Goal: Task Accomplishment & Management: Manage account settings

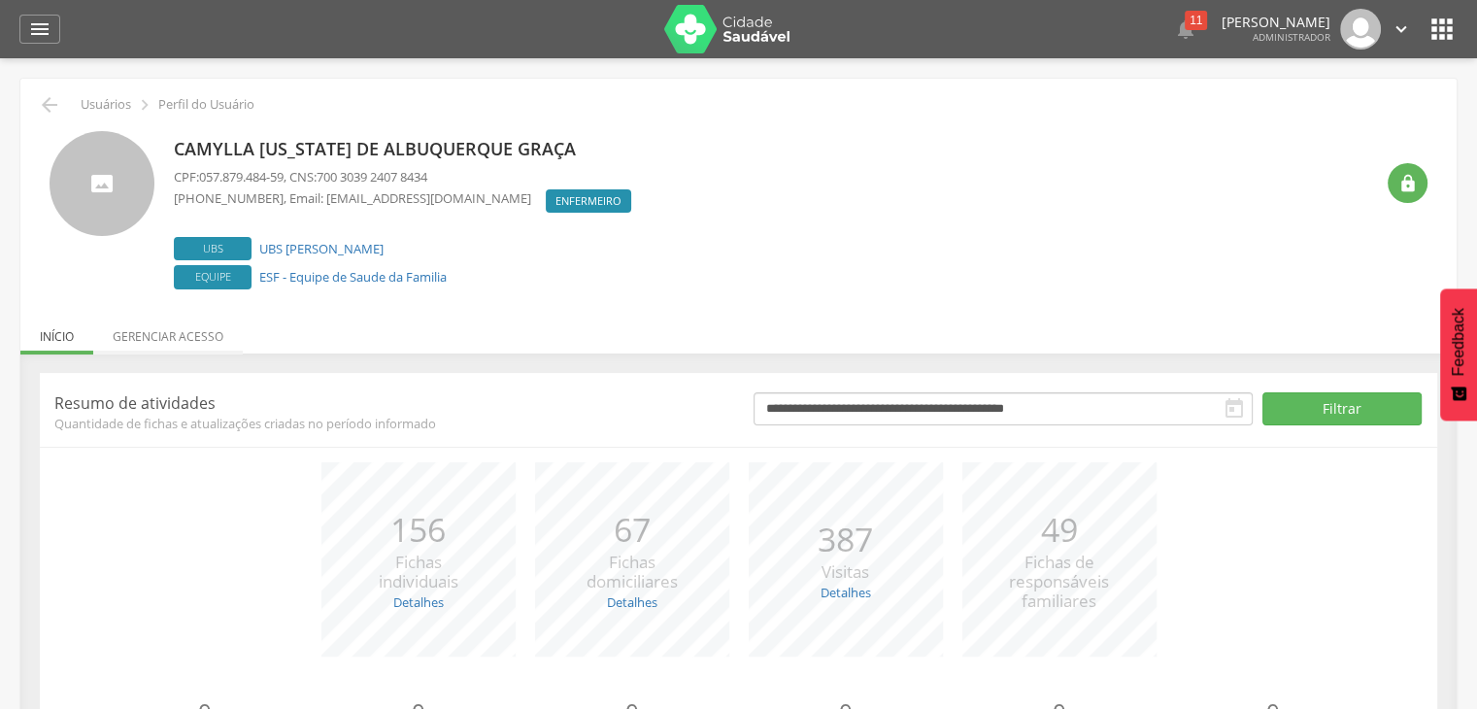
click at [192, 341] on li "Gerenciar acesso" at bounding box center [167, 332] width 149 height 46
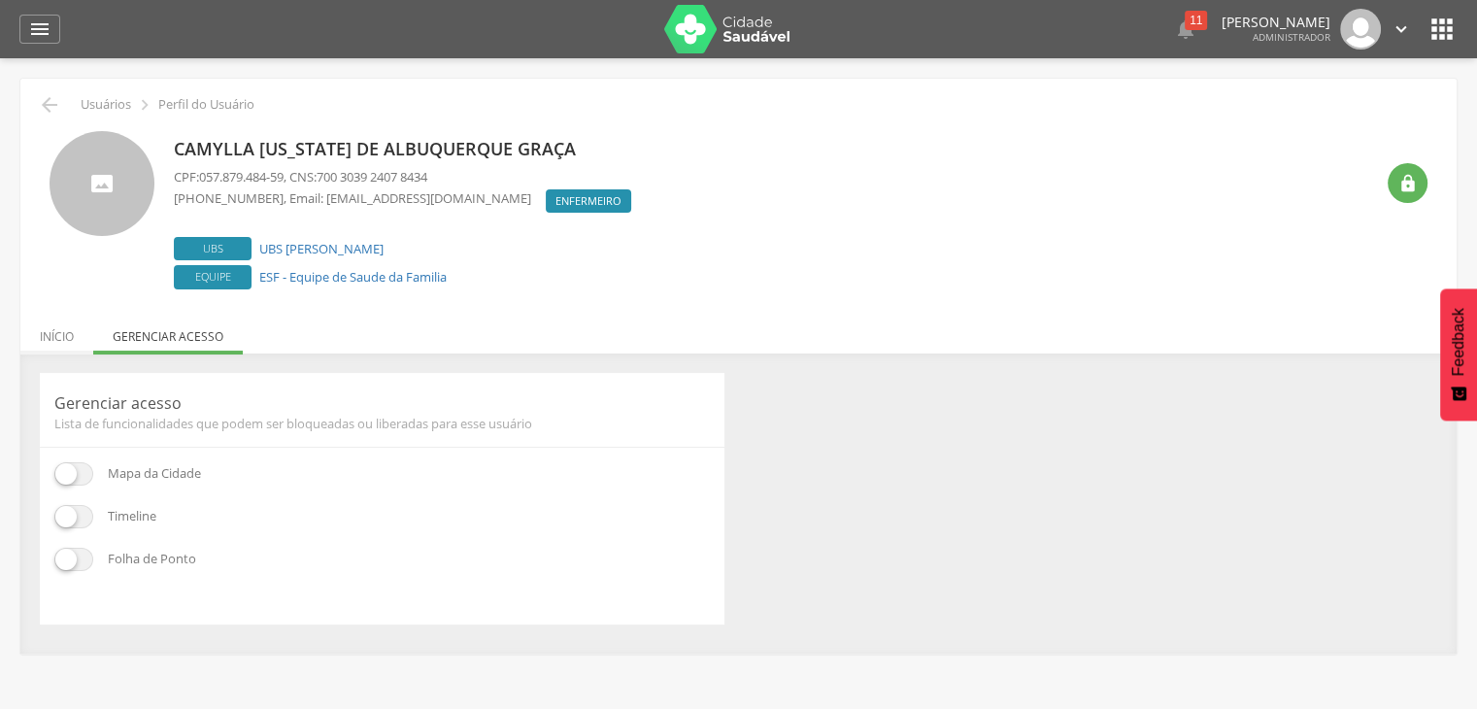
click at [75, 343] on li "Início" at bounding box center [56, 332] width 73 height 46
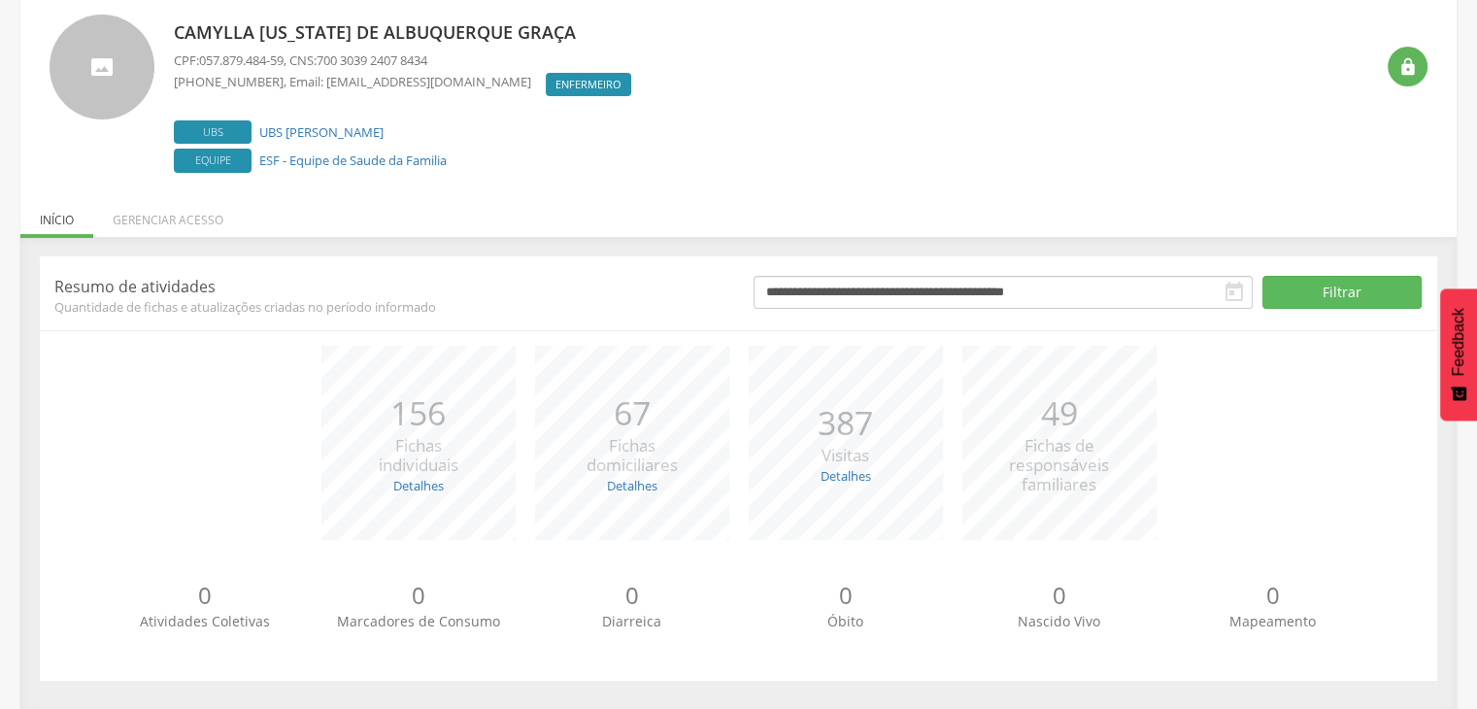
scroll to position [117, 0]
click at [412, 482] on link "Detalhes" at bounding box center [418, 484] width 50 height 17
drag, startPoint x: 624, startPoint y: 394, endPoint x: 643, endPoint y: 435, distance: 44.8
click at [624, 397] on p "67" at bounding box center [631, 412] width 91 height 48
click at [624, 488] on link "Detalhes" at bounding box center [632, 484] width 50 height 17
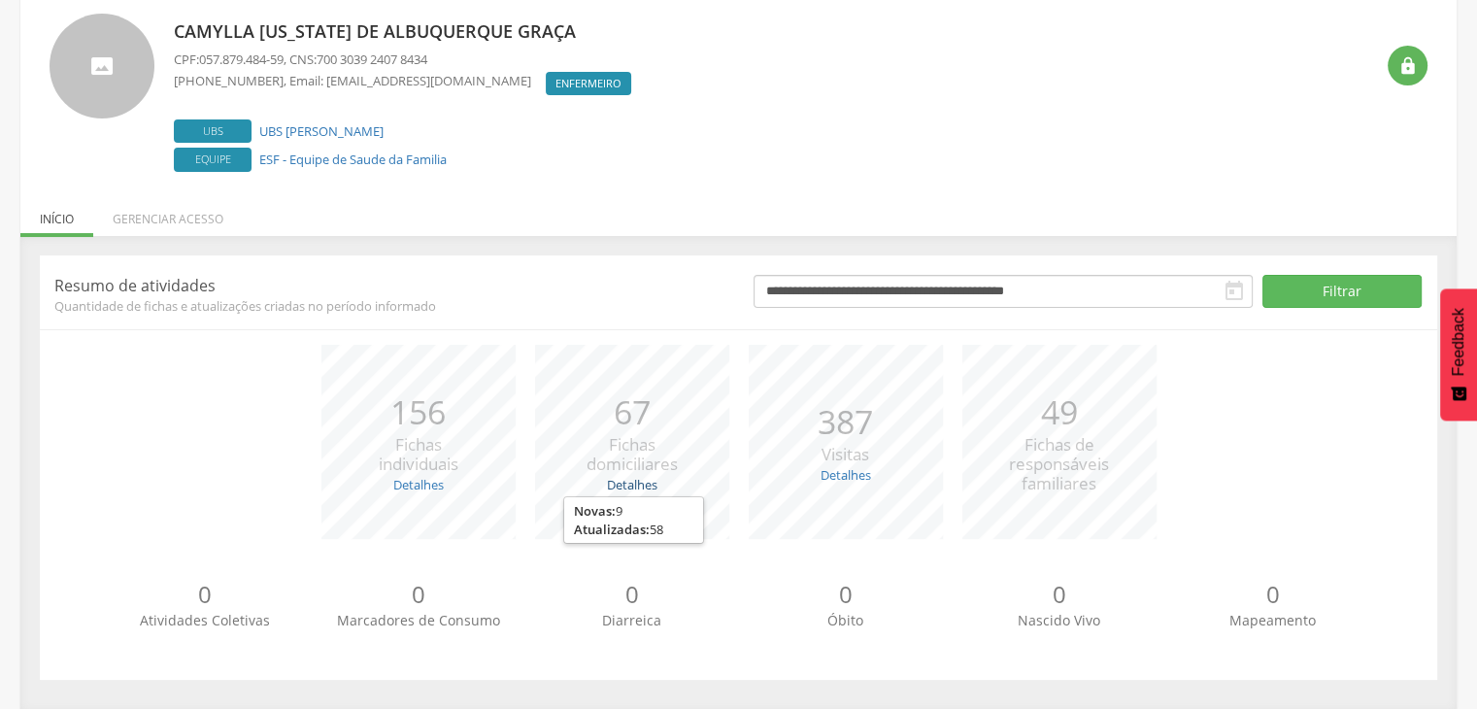
click at [624, 488] on link "Detalhes" at bounding box center [632, 484] width 50 height 17
click at [847, 473] on link "Detalhes" at bounding box center [845, 474] width 50 height 17
click at [868, 479] on link "Detalhes" at bounding box center [845, 474] width 50 height 17
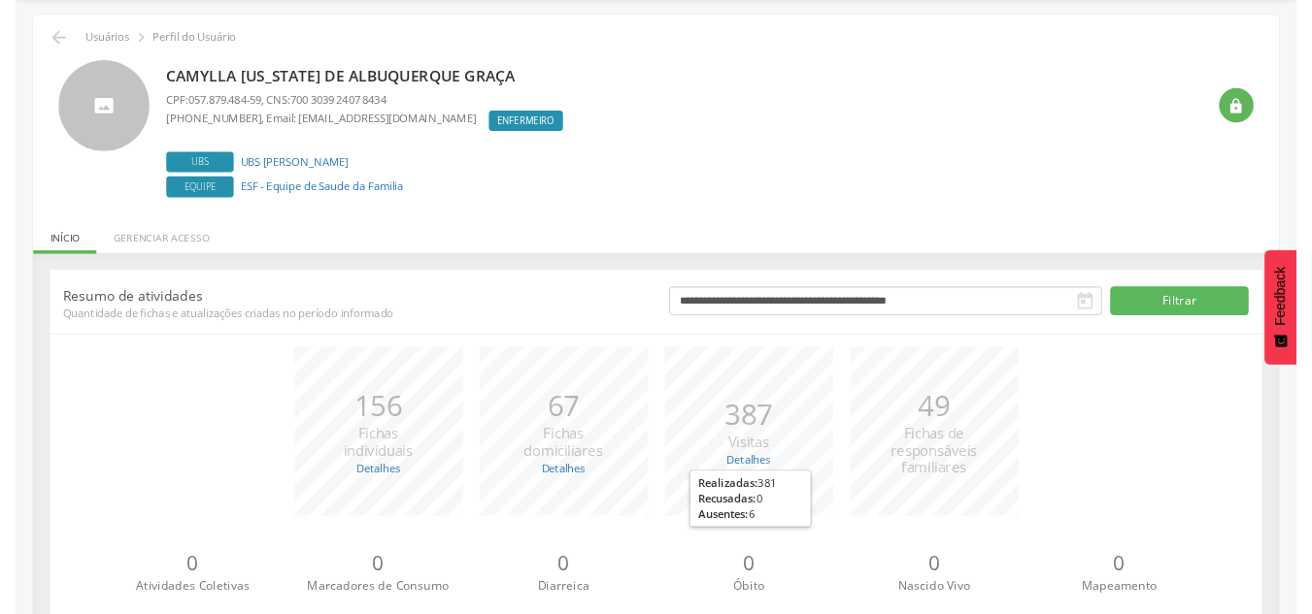
scroll to position [0, 0]
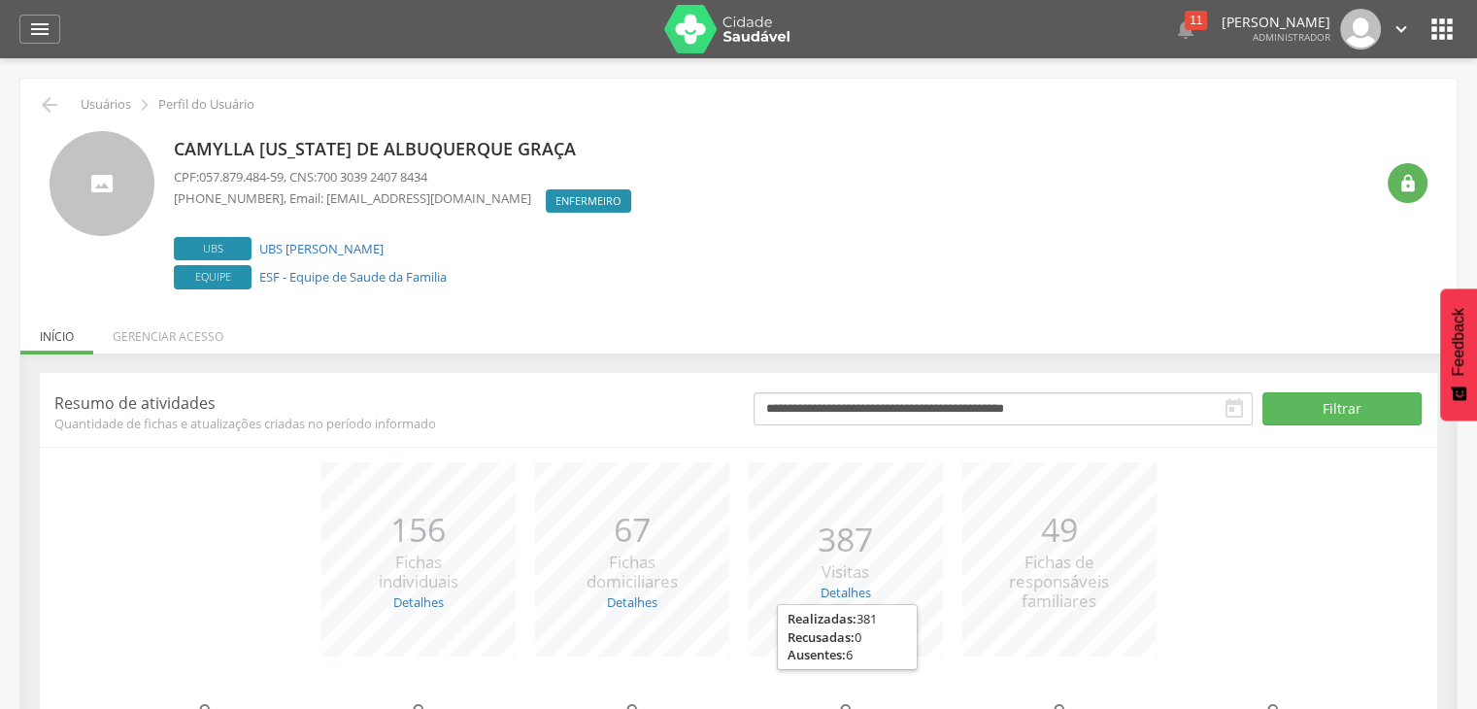
click at [906, 191] on div "Camylla [US_STATE] de Albuquerque Graça CPF: 057.879.484-59 , CNS: 700 3039 240…" at bounding box center [773, 212] width 1199 height 163
drag, startPoint x: 290, startPoint y: 176, endPoint x: 205, endPoint y: 173, distance: 85.5
click at [205, 173] on span "057.879.484-59" at bounding box center [241, 176] width 84 height 17
copy span "057.879.484-59"
click at [1407, 176] on icon "" at bounding box center [1407, 183] width 19 height 19
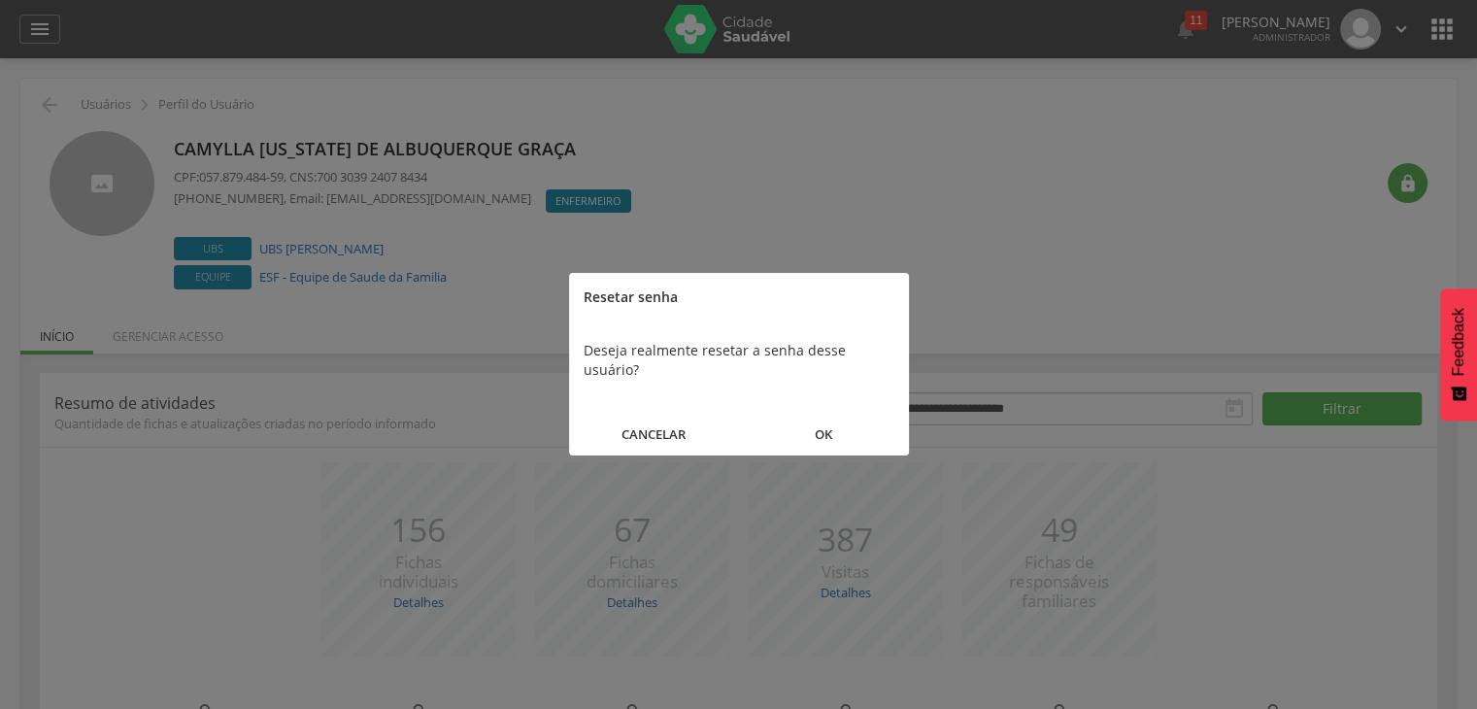
click at [808, 414] on button "OK" at bounding box center [824, 435] width 170 height 42
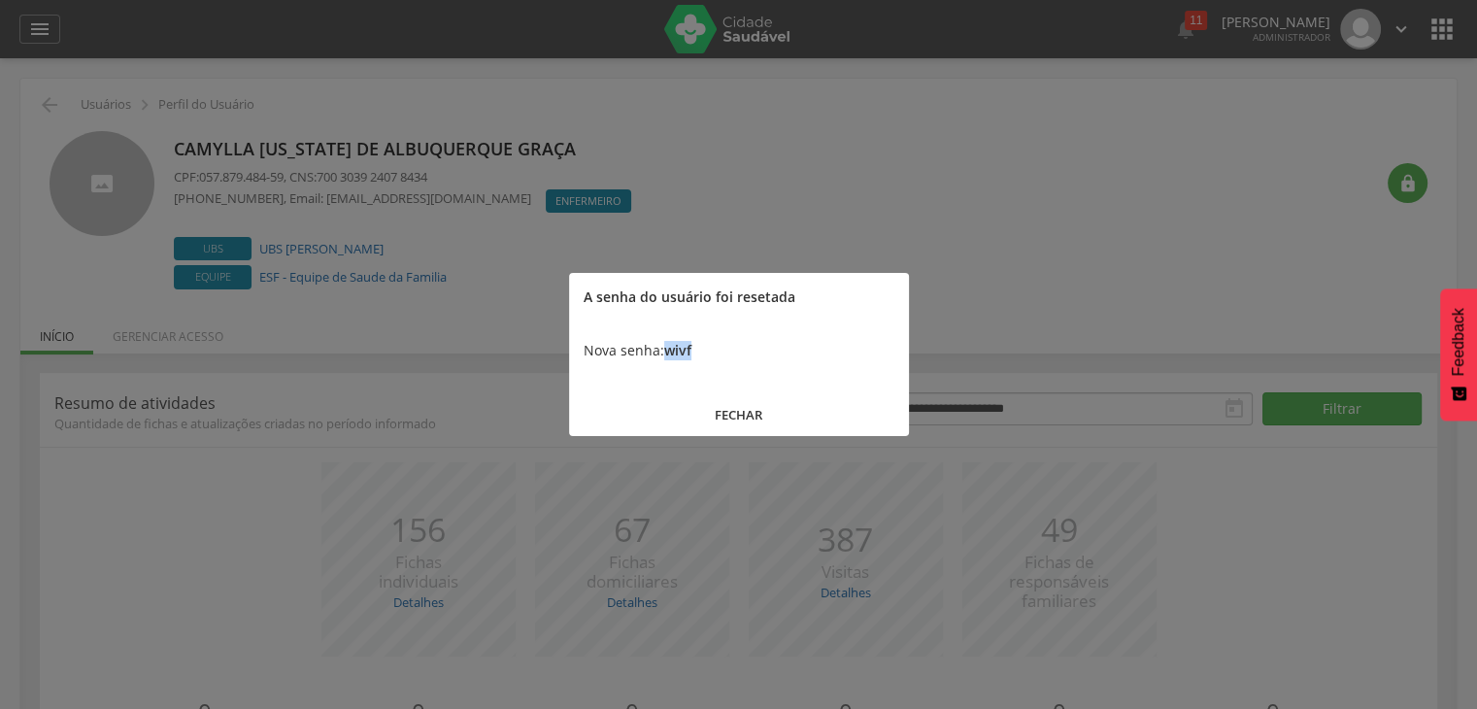
drag, startPoint x: 725, startPoint y: 343, endPoint x: 664, endPoint y: 349, distance: 61.4
click at [664, 349] on div "Nova senha: wivf" at bounding box center [739, 350] width 340 height 58
copy b "wivf"
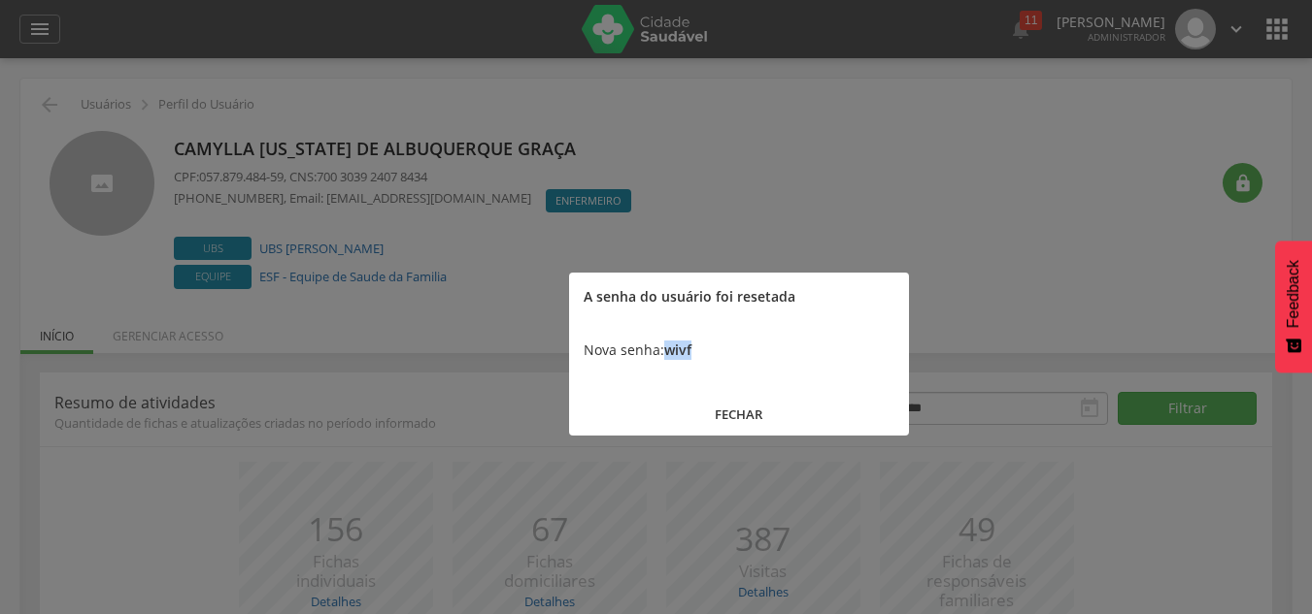
click at [747, 398] on button "FECHAR" at bounding box center [739, 415] width 340 height 42
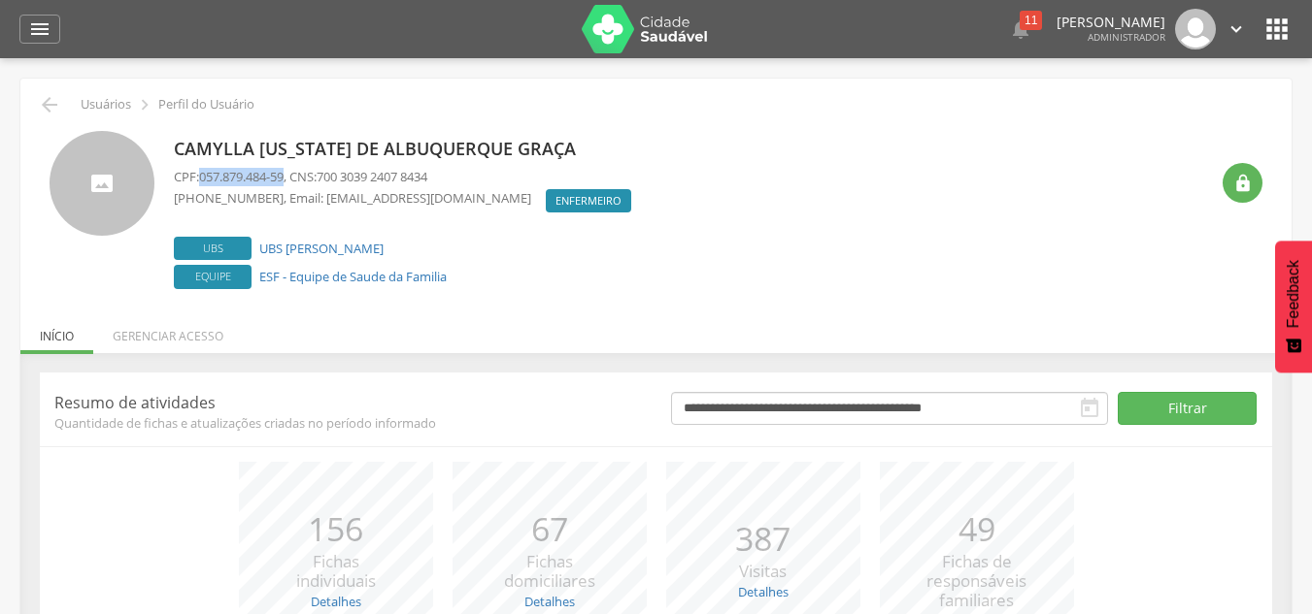
drag, startPoint x: 292, startPoint y: 171, endPoint x: 201, endPoint y: 165, distance: 91.4
click at [201, 165] on div "Camylla [US_STATE] de Albuquerque Graça CPF: 057.879.484-59 , CNS: 700 3039 240…" at bounding box center [407, 212] width 467 height 163
copy span "057.879.484-59"
click at [1251, 186] on icon "" at bounding box center [1242, 183] width 19 height 19
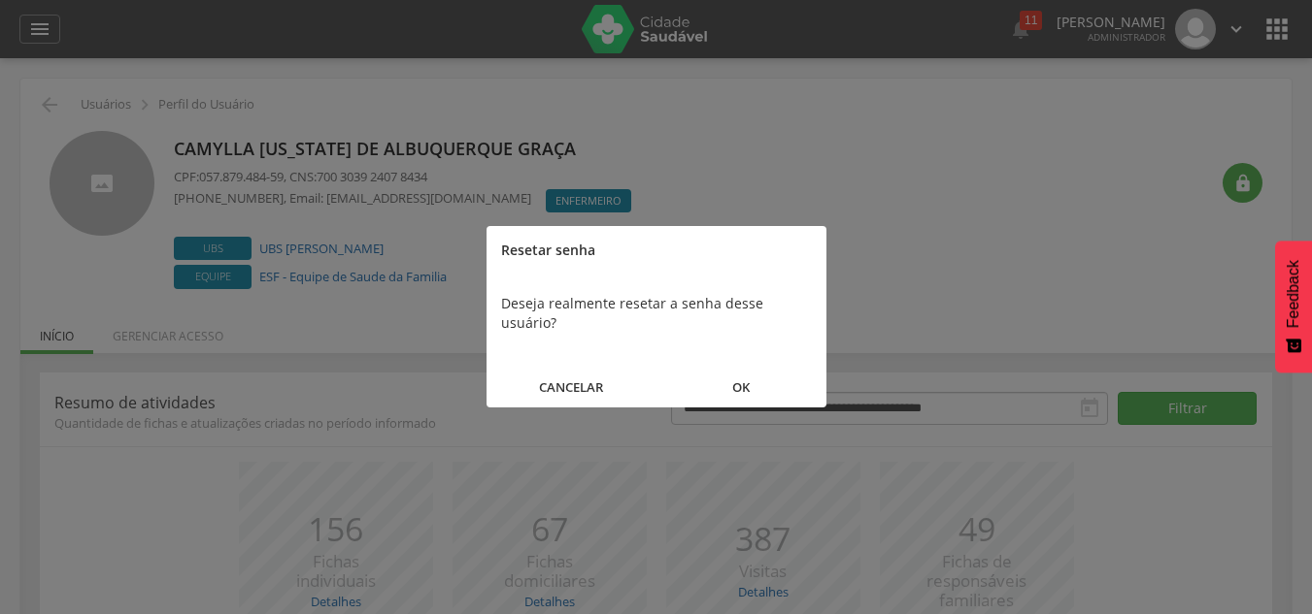
click at [742, 372] on button "OK" at bounding box center [741, 388] width 170 height 42
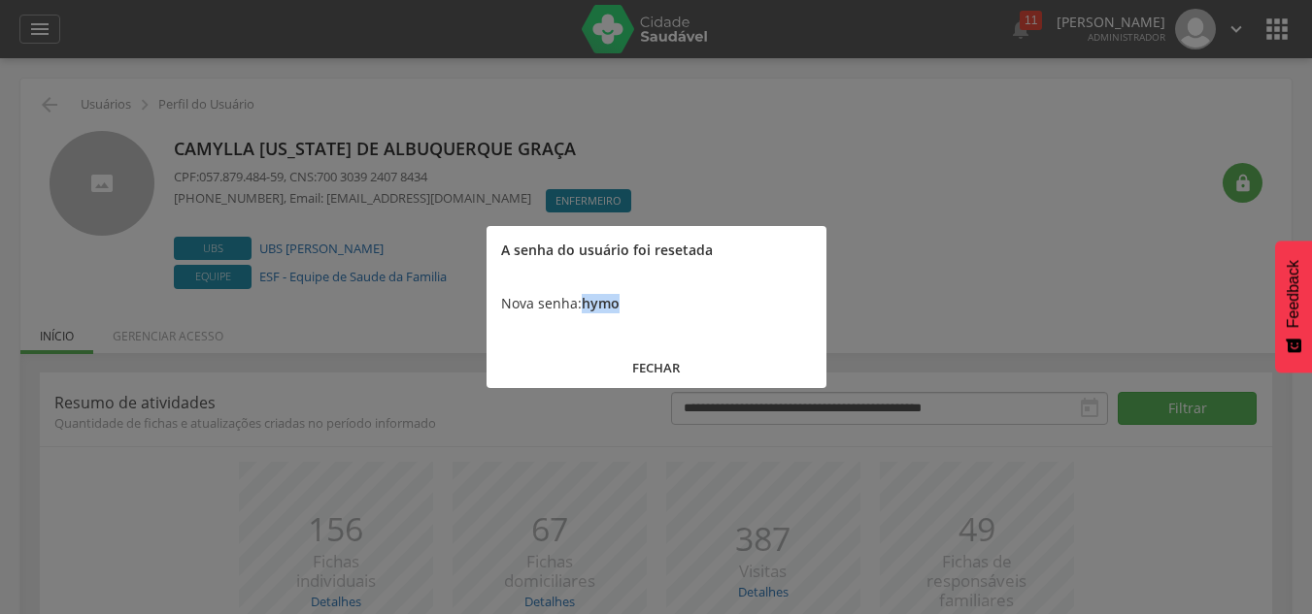
drag, startPoint x: 630, startPoint y: 305, endPoint x: 584, endPoint y: 308, distance: 45.7
click at [584, 308] on div "Nova senha: hymo" at bounding box center [656, 304] width 340 height 58
copy b "hymo"
